Goal: Information Seeking & Learning: Learn about a topic

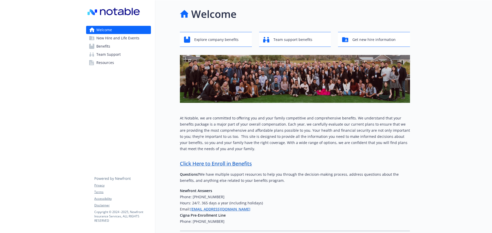
click at [103, 45] on span "Benefits" at bounding box center [103, 46] width 14 height 8
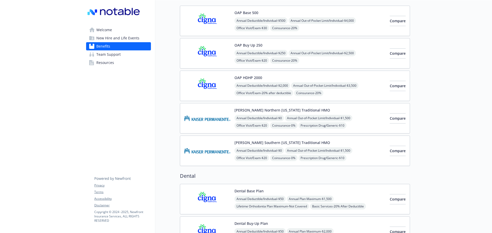
click at [338, 111] on div "[PERSON_NAME] Northern [US_STATE] Traditional HMO Annual Deductible/Individual …" at bounding box center [309, 119] width 151 height 22
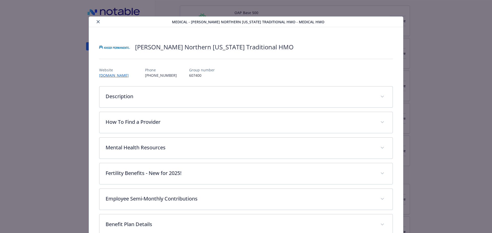
scroll to position [15, 0]
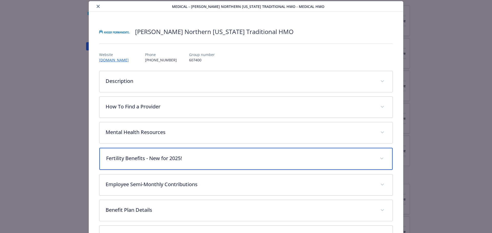
click at [153, 156] on p "Fertility Benefits - New for 2025!" at bounding box center [240, 159] width 268 height 8
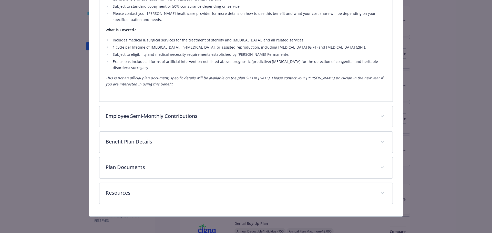
scroll to position [208, 0]
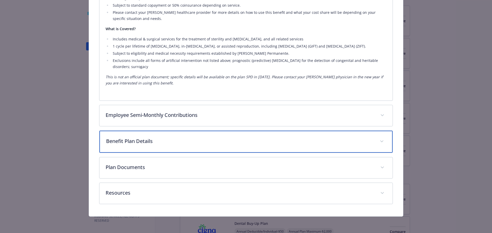
click at [173, 148] on div "Benefit Plan Details" at bounding box center [245, 142] width 293 height 22
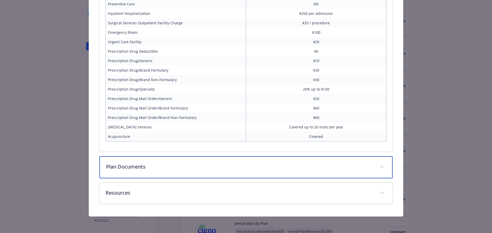
click at [150, 167] on p "Plan Documents" at bounding box center [240, 167] width 268 height 8
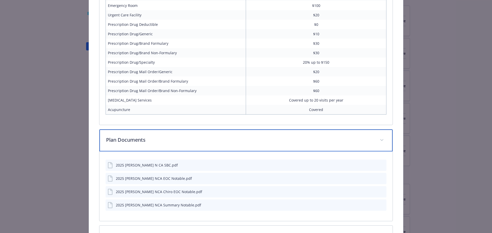
scroll to position [511, 0]
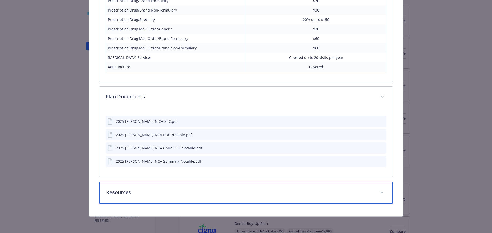
click at [159, 196] on p "Resources" at bounding box center [240, 193] width 268 height 8
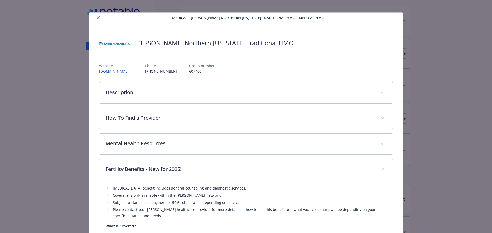
scroll to position [0, 0]
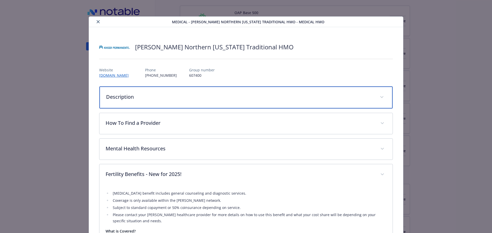
click at [121, 96] on p "Description" at bounding box center [240, 97] width 268 height 8
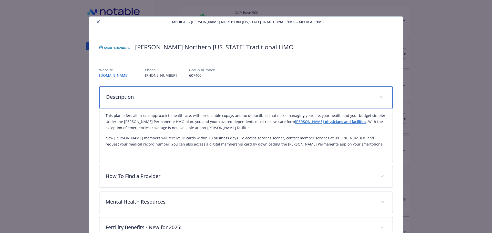
scroll to position [26, 0]
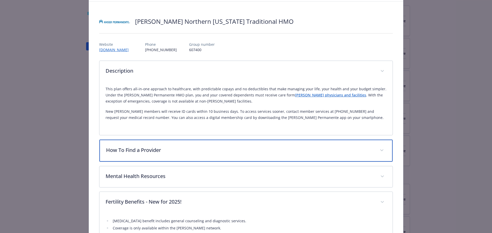
click at [137, 154] on div "How To Find a Provider" at bounding box center [245, 151] width 293 height 22
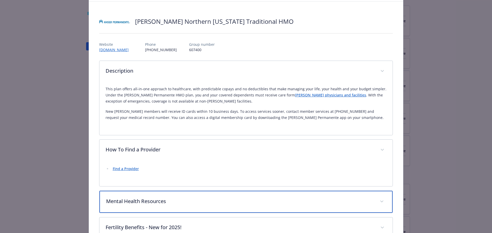
click at [148, 194] on div "Mental Health Resources" at bounding box center [245, 202] width 293 height 22
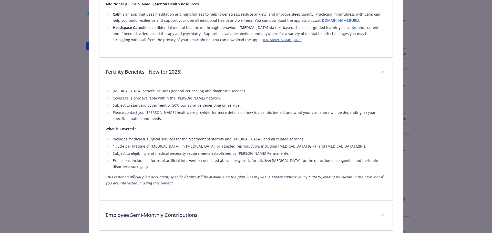
scroll to position [282, 0]
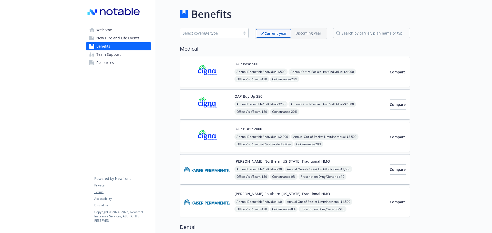
click at [297, 61] on div "OAP Base 500 Annual Deductible/Individual - $500 Annual Out-of-Pocket Limit/Ind…" at bounding box center [295, 72] width 230 height 30
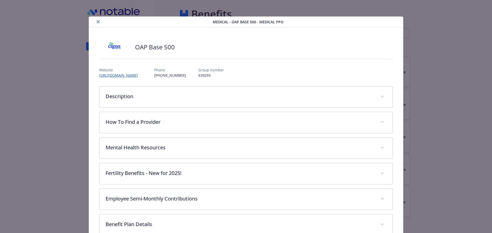
scroll to position [15, 0]
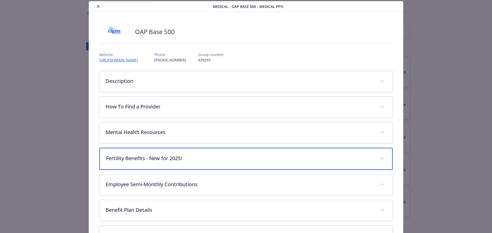
click at [236, 154] on div "Fertility Benefits - New for 2025!" at bounding box center [245, 159] width 293 height 22
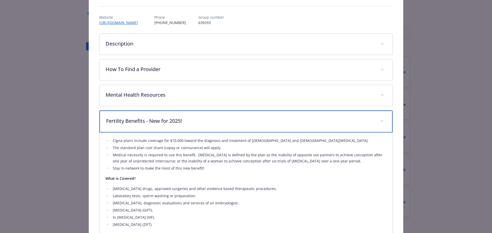
scroll to position [92, 0]
